Goal: Find specific fact: Find specific fact

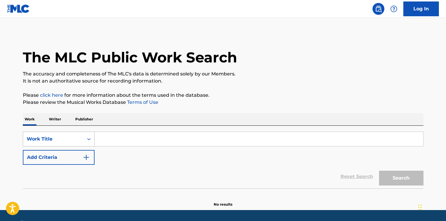
click at [51, 132] on div "Work Title" at bounding box center [59, 139] width 72 height 15
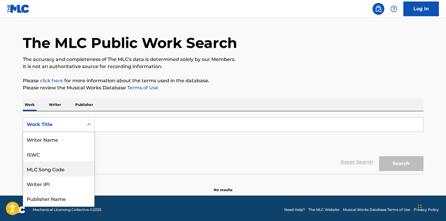
scroll to position [30, 0]
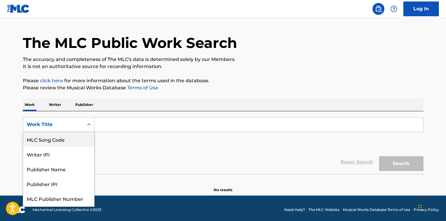
click at [51, 140] on div "MLC Song Code" at bounding box center [58, 139] width 71 height 15
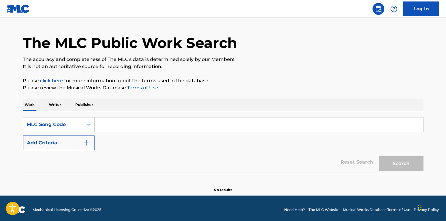
click at [98, 134] on div "SearchWithCriteria59c9c390-06c1-4d4a-84bf-257031b776a3 MLC Song Code Add Criter…" at bounding box center [223, 133] width 401 height 33
click at [104, 126] on input "Search Form" at bounding box center [259, 125] width 329 height 14
paste input "OL5LFS"
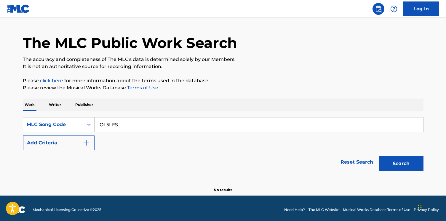
type input "OL5LFS"
click at [379, 156] on button "Search" at bounding box center [401, 163] width 44 height 15
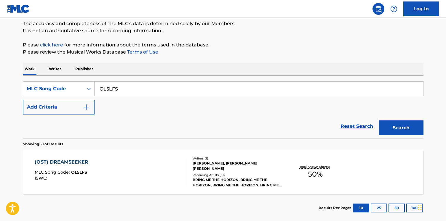
scroll to position [83, 0]
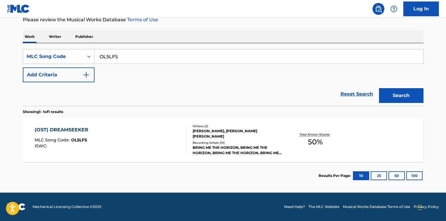
click at [137, 90] on div "Reset Search Search" at bounding box center [223, 94] width 401 height 24
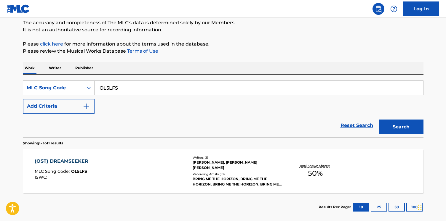
scroll to position [43, 0]
